Goal: Information Seeking & Learning: Find contact information

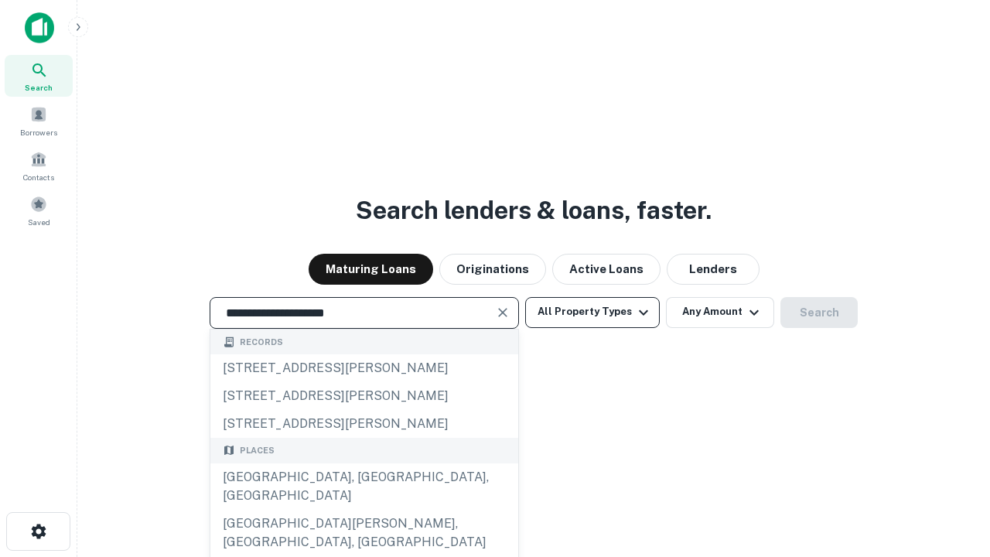
type input "**********"
click at [593, 312] on button "All Property Types" at bounding box center [592, 312] width 135 height 31
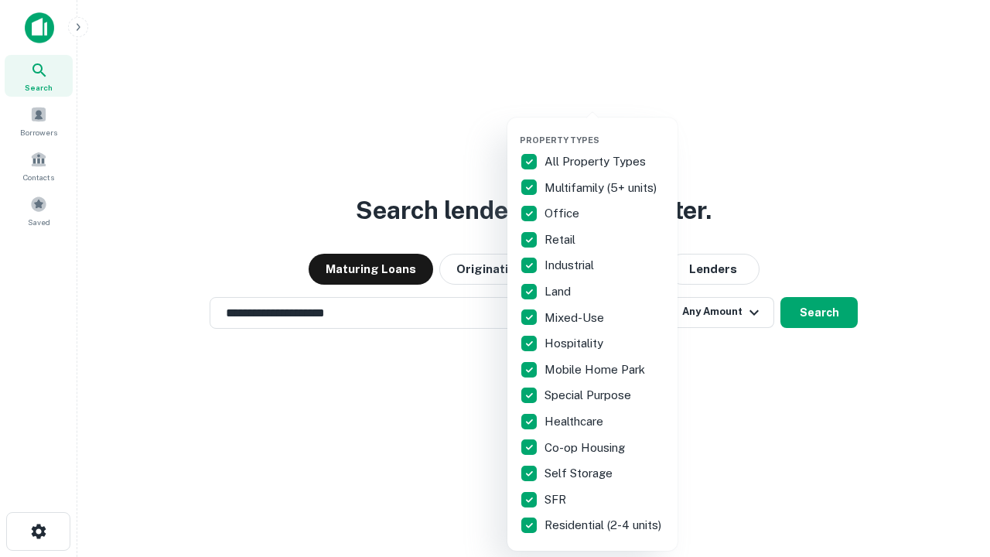
click at [605, 130] on button "button" at bounding box center [605, 130] width 170 height 1
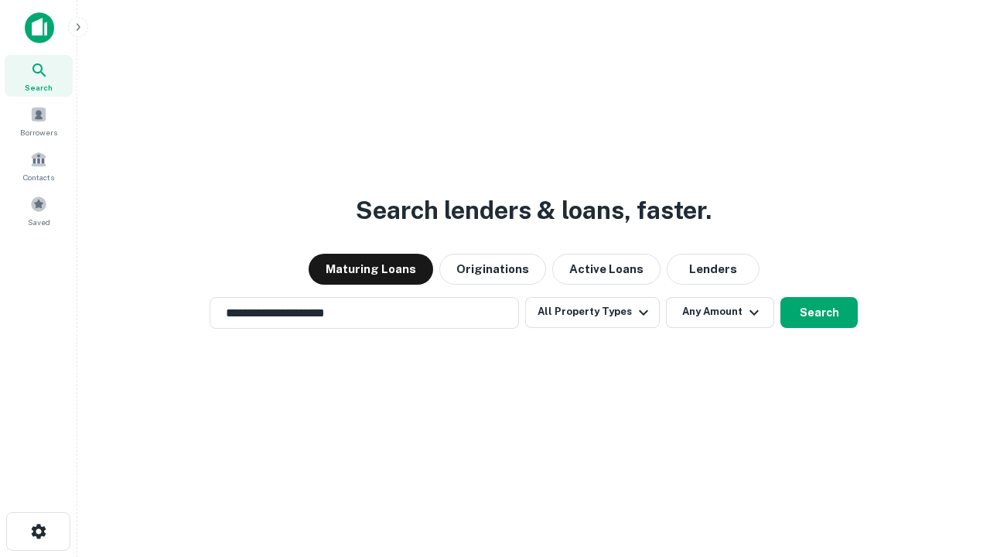
scroll to position [24, 0]
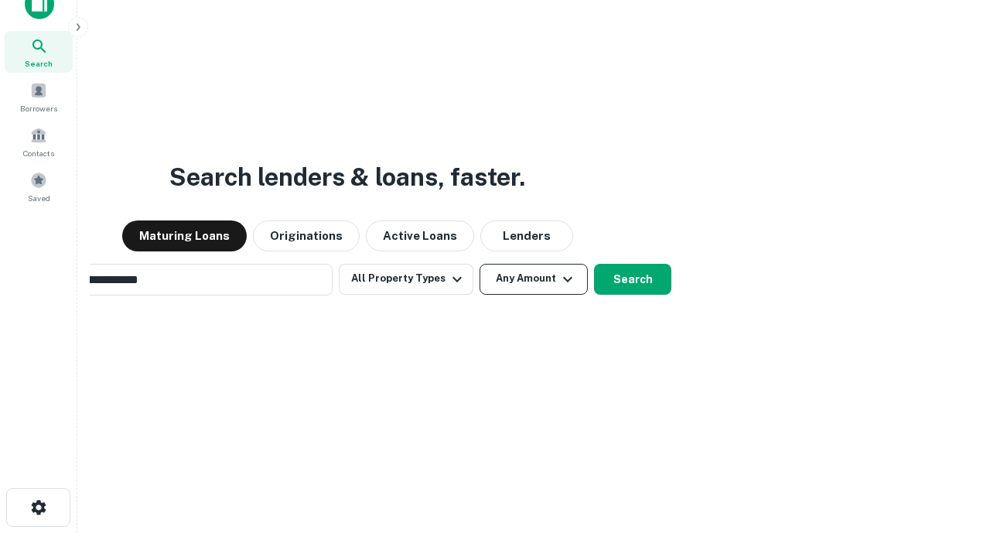
click at [480, 264] on button "Any Amount" at bounding box center [534, 279] width 108 height 31
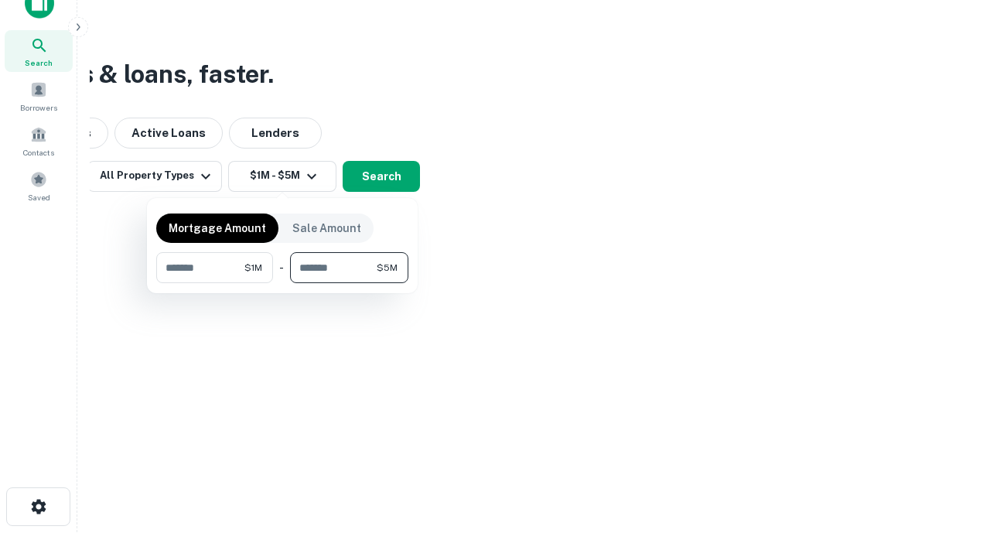
type input "*******"
click at [282, 283] on button "button" at bounding box center [282, 283] width 252 height 1
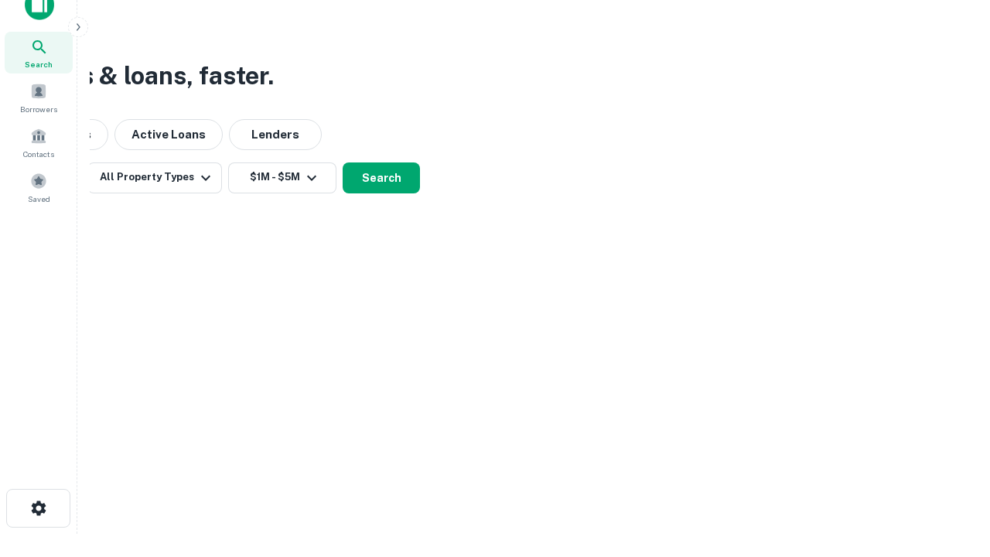
scroll to position [9, 286]
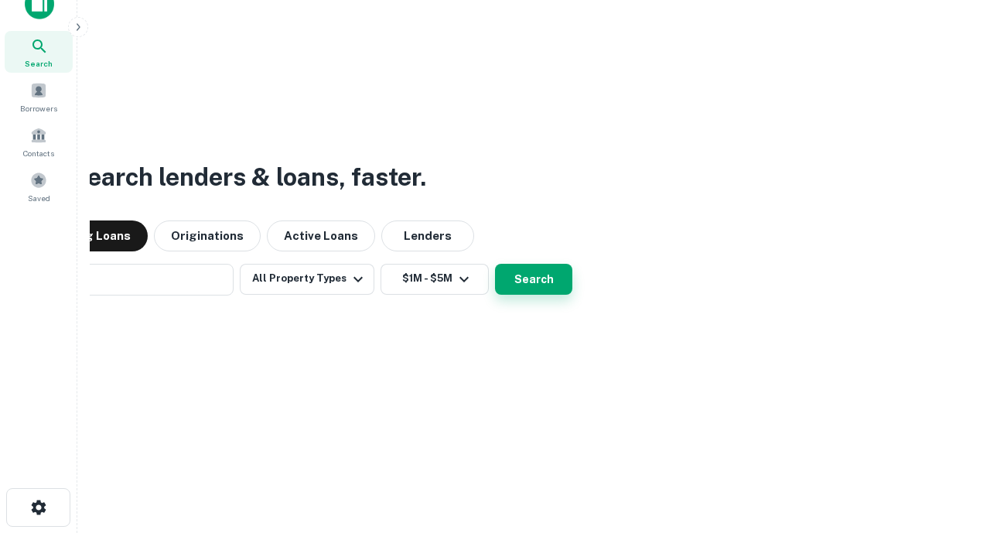
click at [495, 264] on button "Search" at bounding box center [533, 279] width 77 height 31
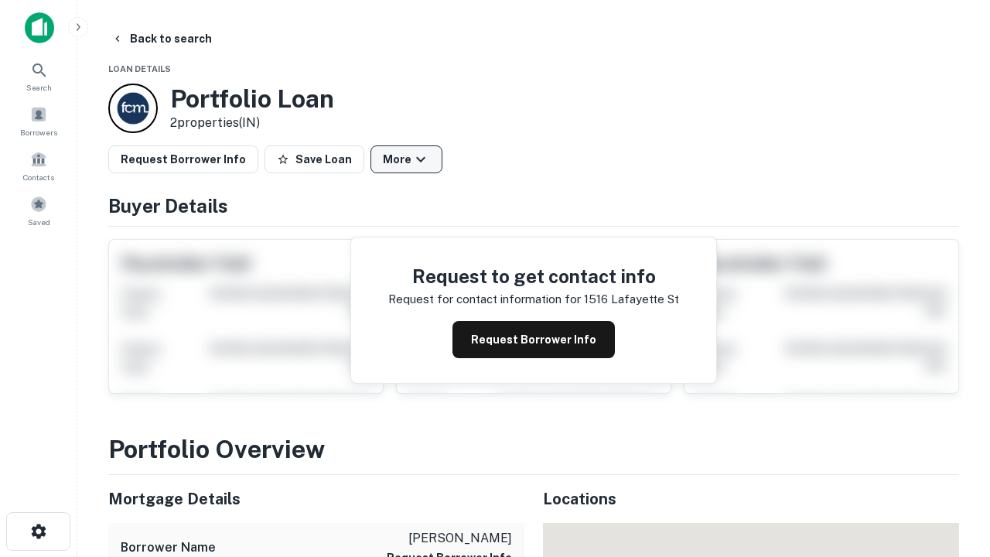
click at [406, 159] on button "More" at bounding box center [407, 159] width 72 height 28
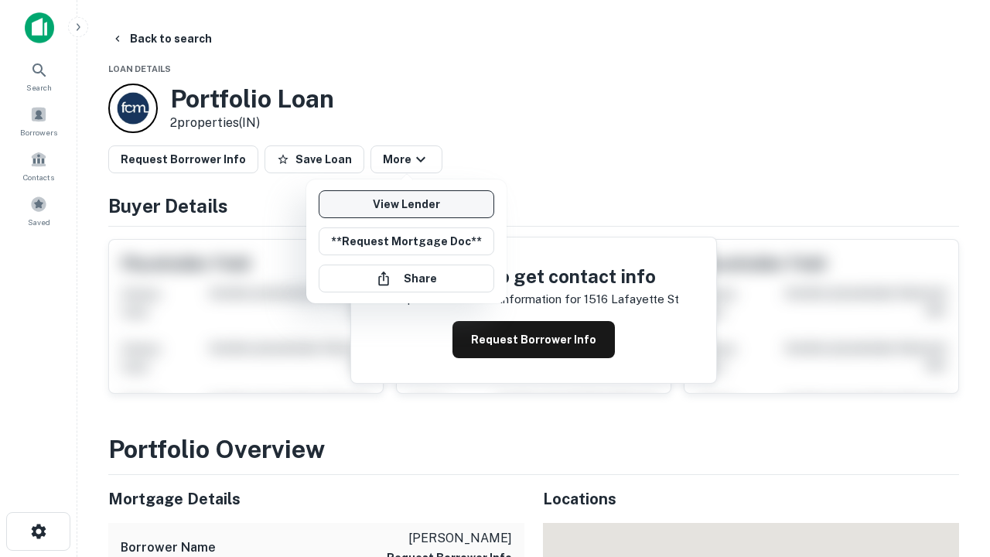
click at [406, 204] on link "View Lender" at bounding box center [407, 204] width 176 height 28
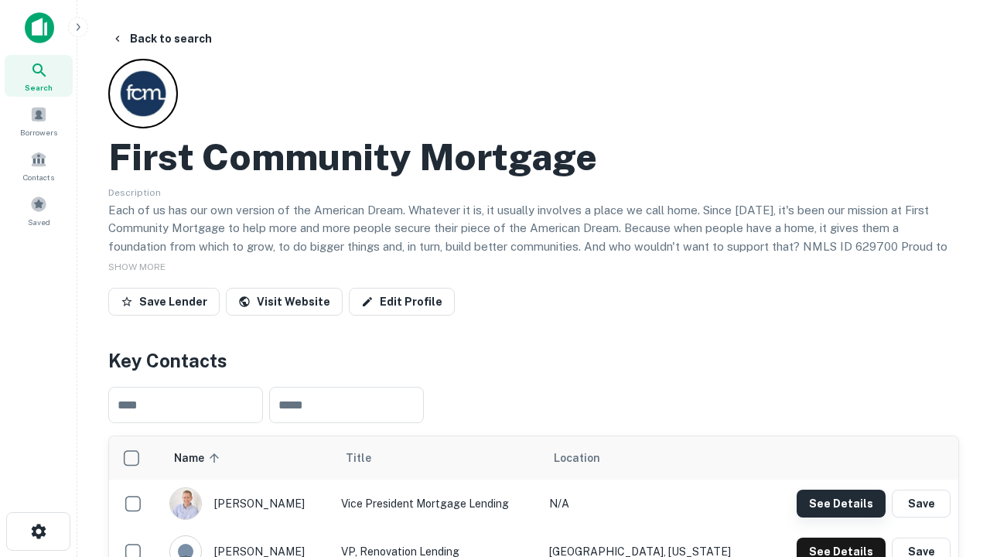
click at [841, 503] on button "See Details" at bounding box center [841, 504] width 89 height 28
click at [38, 532] on icon "button" at bounding box center [38, 531] width 19 height 19
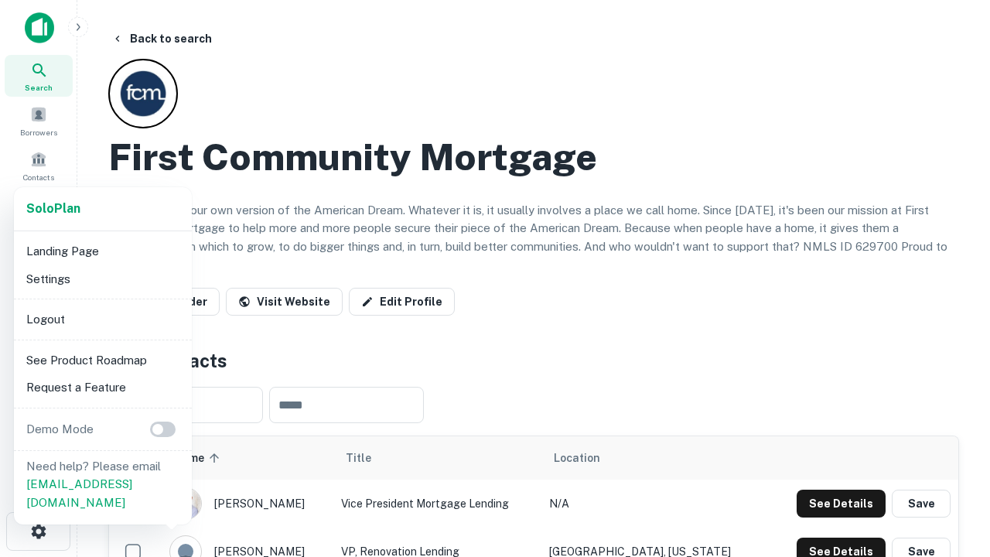
click at [102, 319] on li "Logout" at bounding box center [103, 320] width 166 height 28
